Goal: Transaction & Acquisition: Purchase product/service

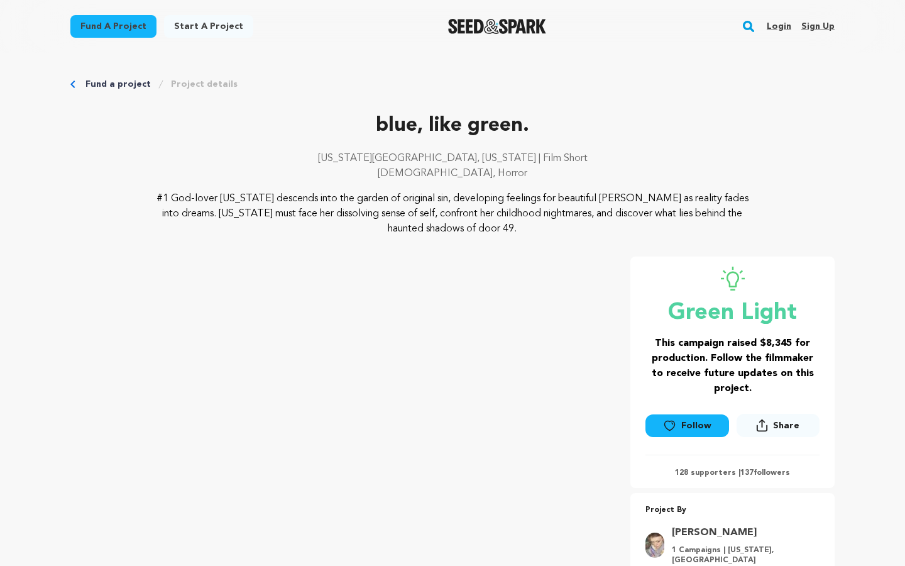
click at [736, 157] on p "[US_STATE][GEOGRAPHIC_DATA], [US_STATE] | Film Short" at bounding box center [452, 158] width 765 height 15
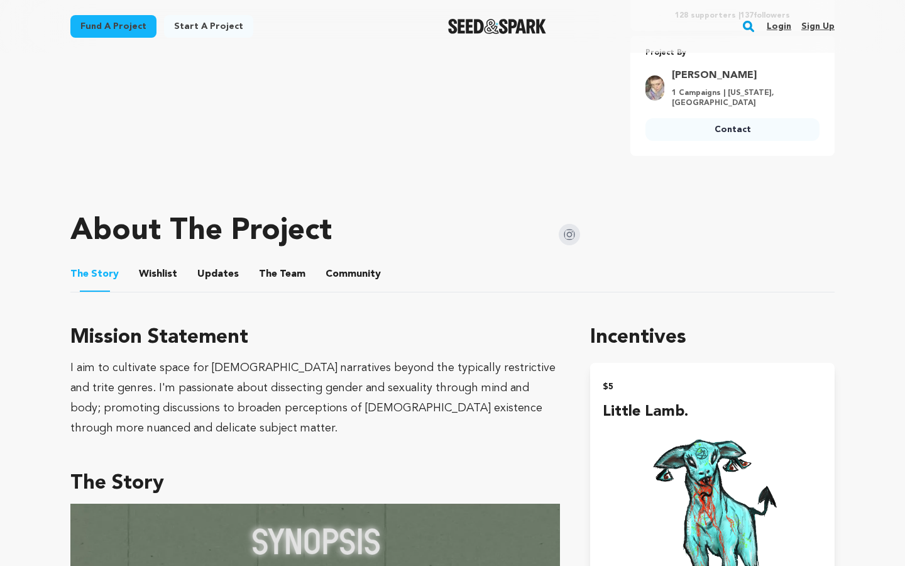
scroll to position [467, 0]
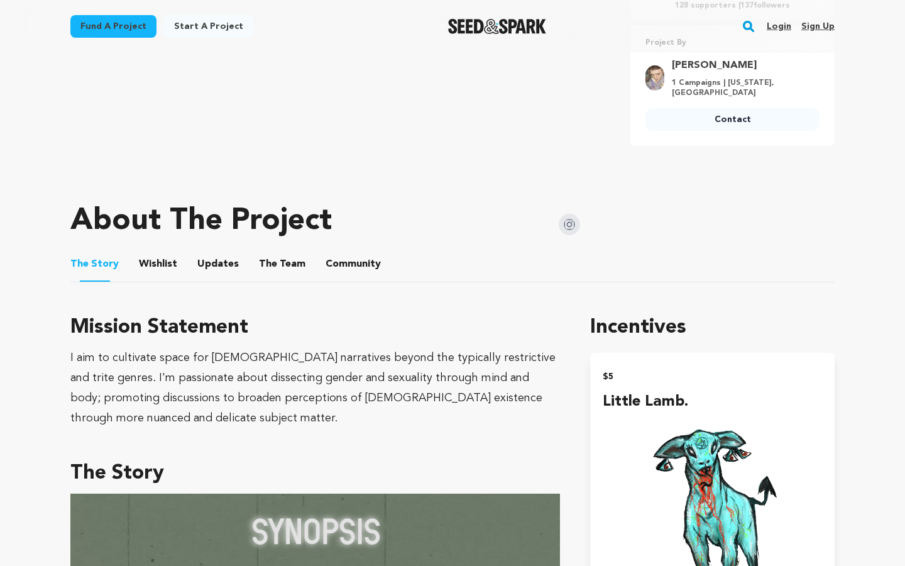
click at [153, 269] on button "Wishlist" at bounding box center [158, 266] width 30 height 30
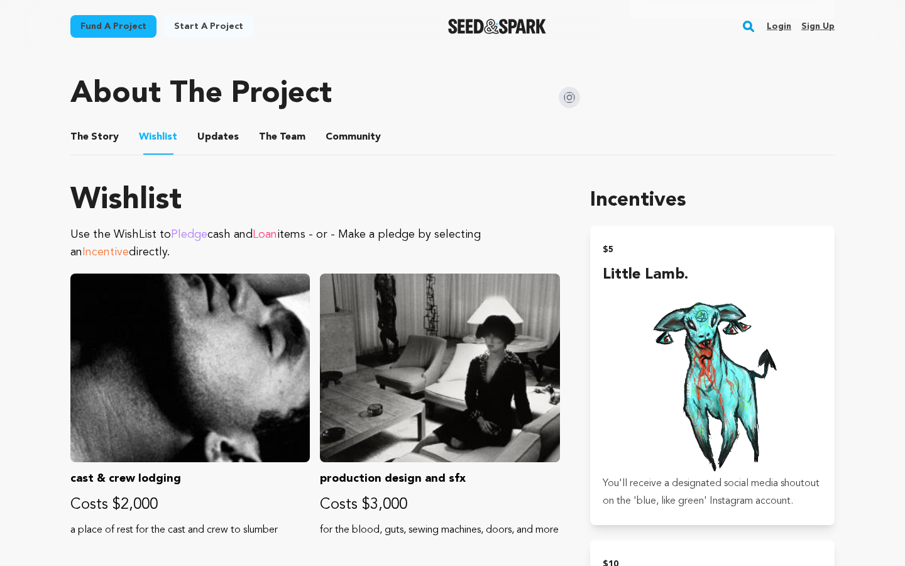
scroll to position [561, 0]
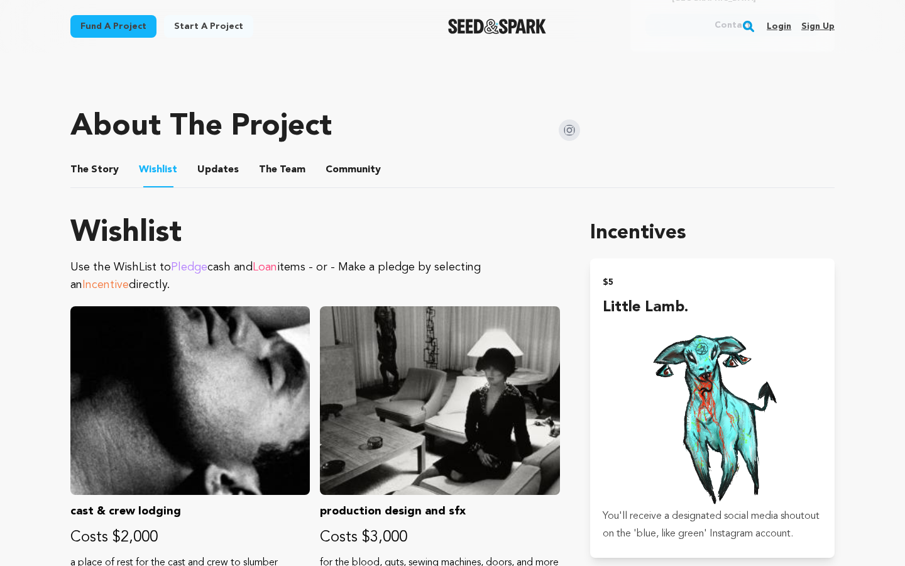
click at [259, 40] on div "Fund a project Start a project Search Login Sign up Start a project Fund a proj…" at bounding box center [442, 26] width 785 height 33
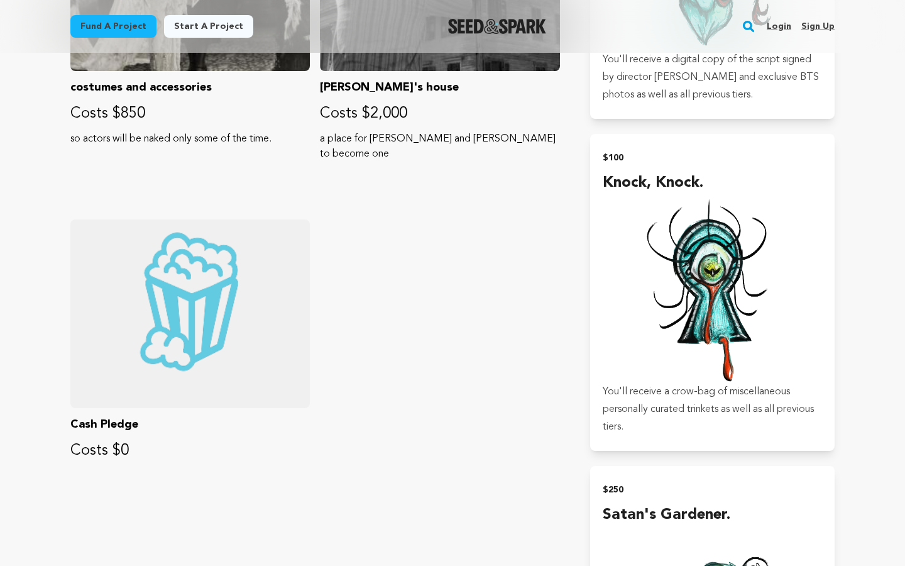
scroll to position [2020, 0]
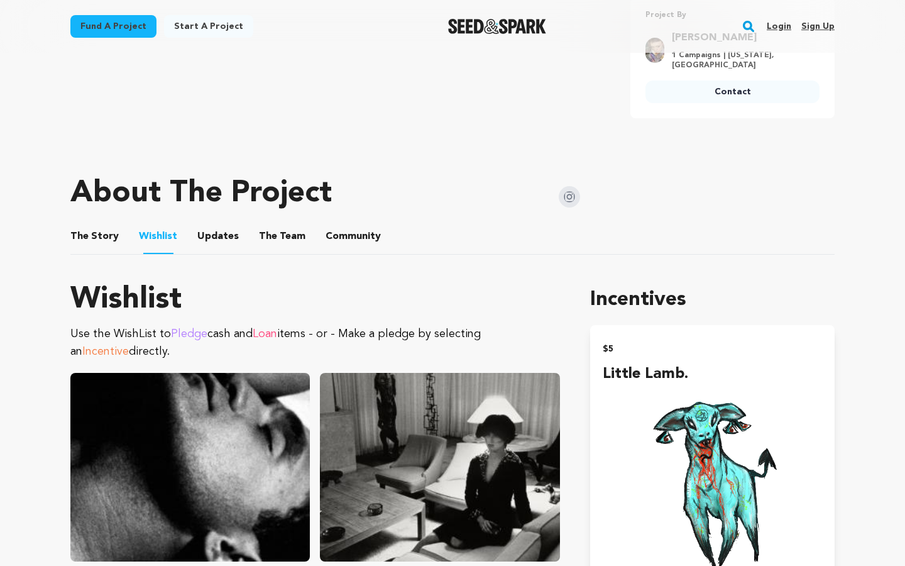
scroll to position [518, 0]
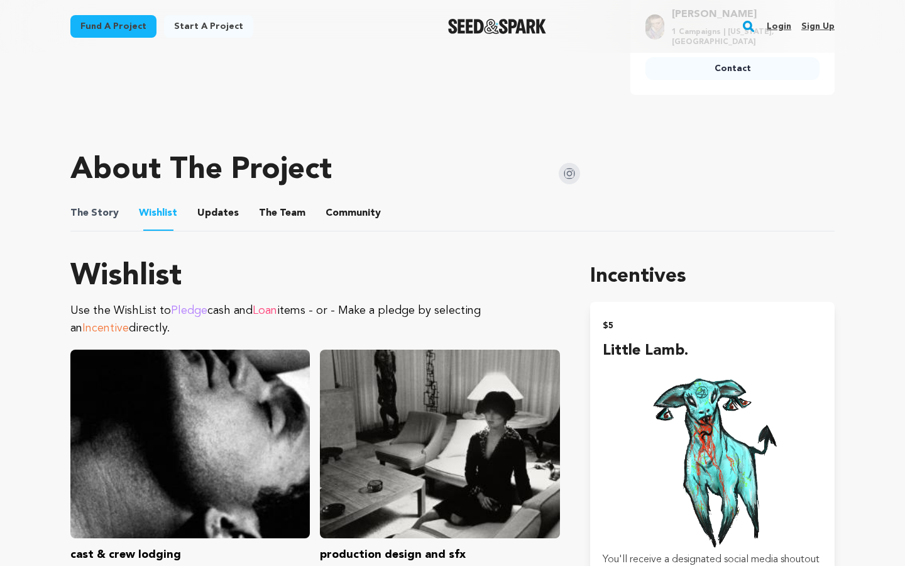
click at [72, 213] on span "The" at bounding box center [79, 213] width 18 height 15
click at [76, 212] on span "The" at bounding box center [79, 213] width 18 height 15
click at [99, 213] on button "The Story" at bounding box center [95, 216] width 30 height 30
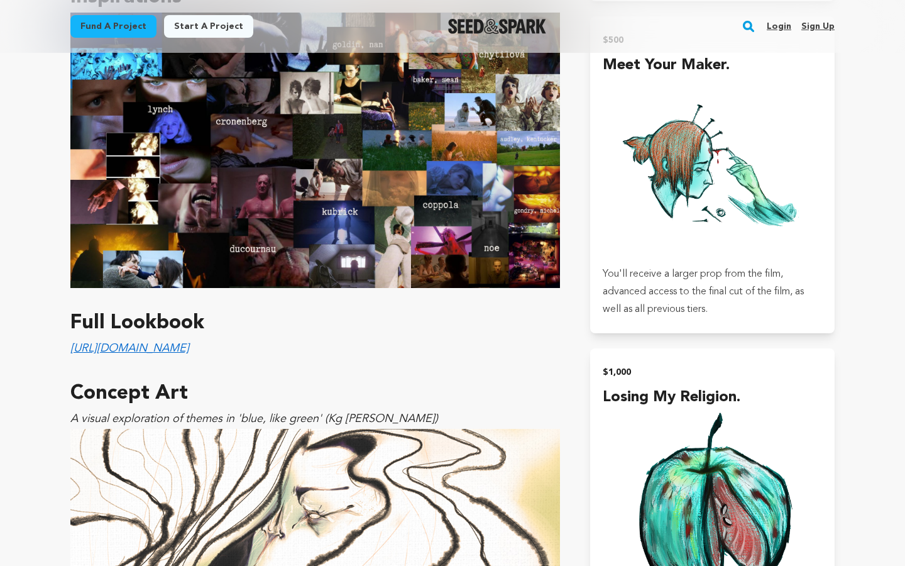
scroll to position [2781, 0]
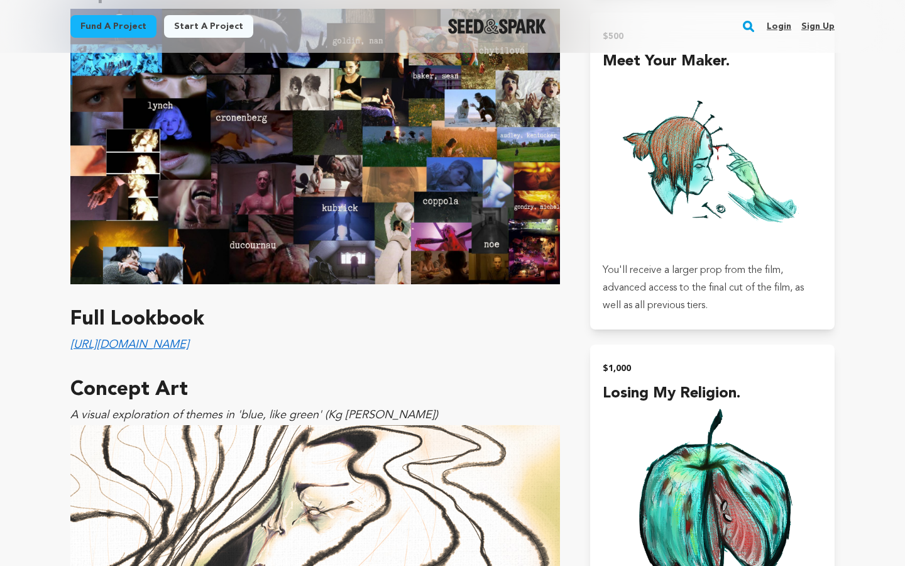
click at [26, 397] on main "Fund a project Start a project Search Login Sign up Start a project" at bounding box center [452, 254] width 905 height 6071
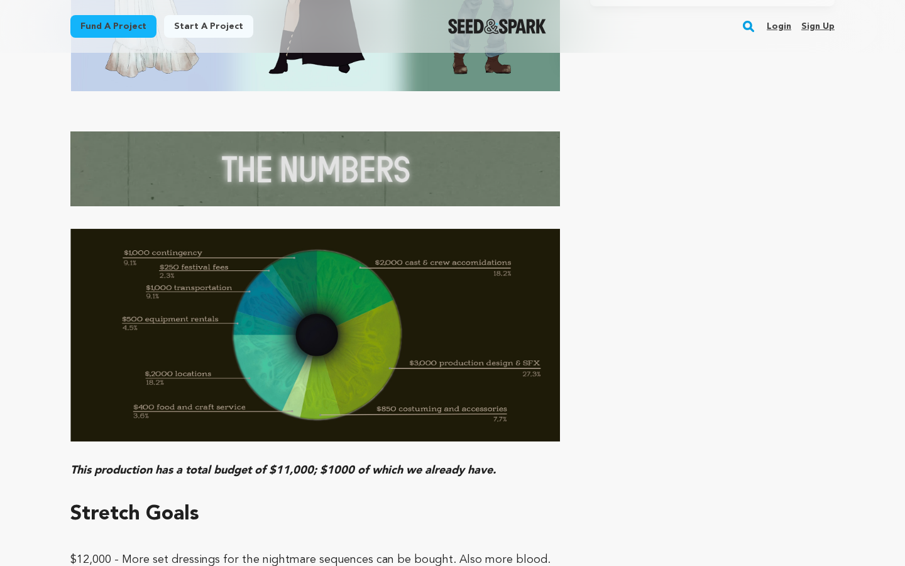
scroll to position [3787, 0]
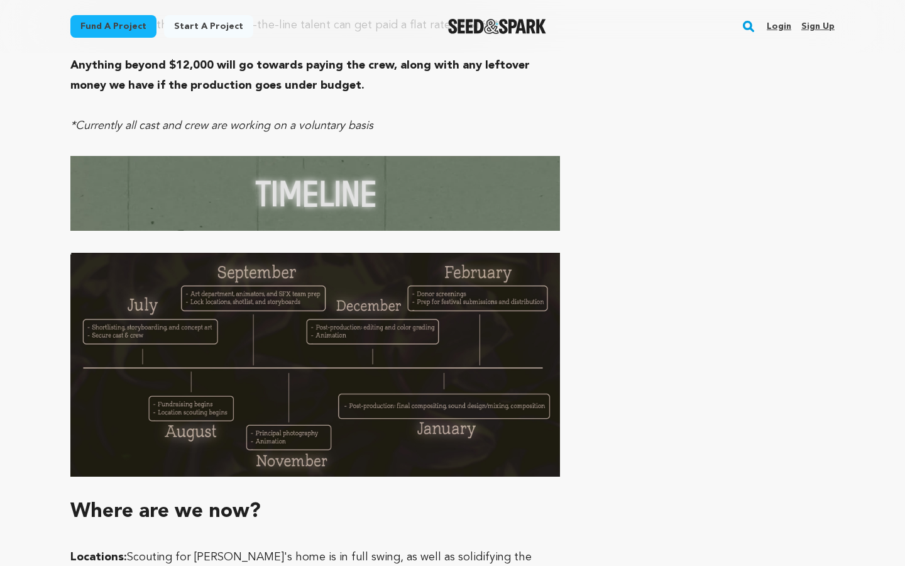
scroll to position [4441, 0]
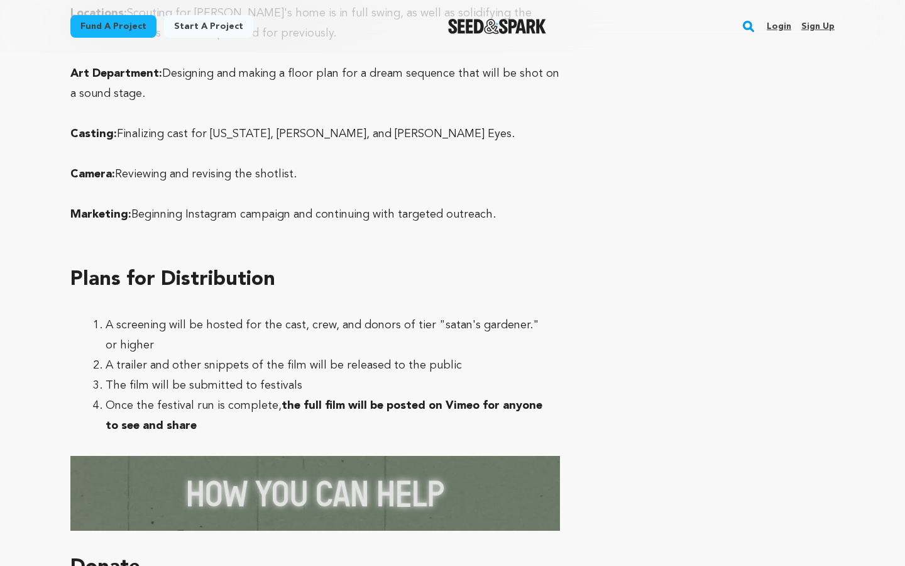
scroll to position [4944, 0]
